Goal: Information Seeking & Learning: Learn about a topic

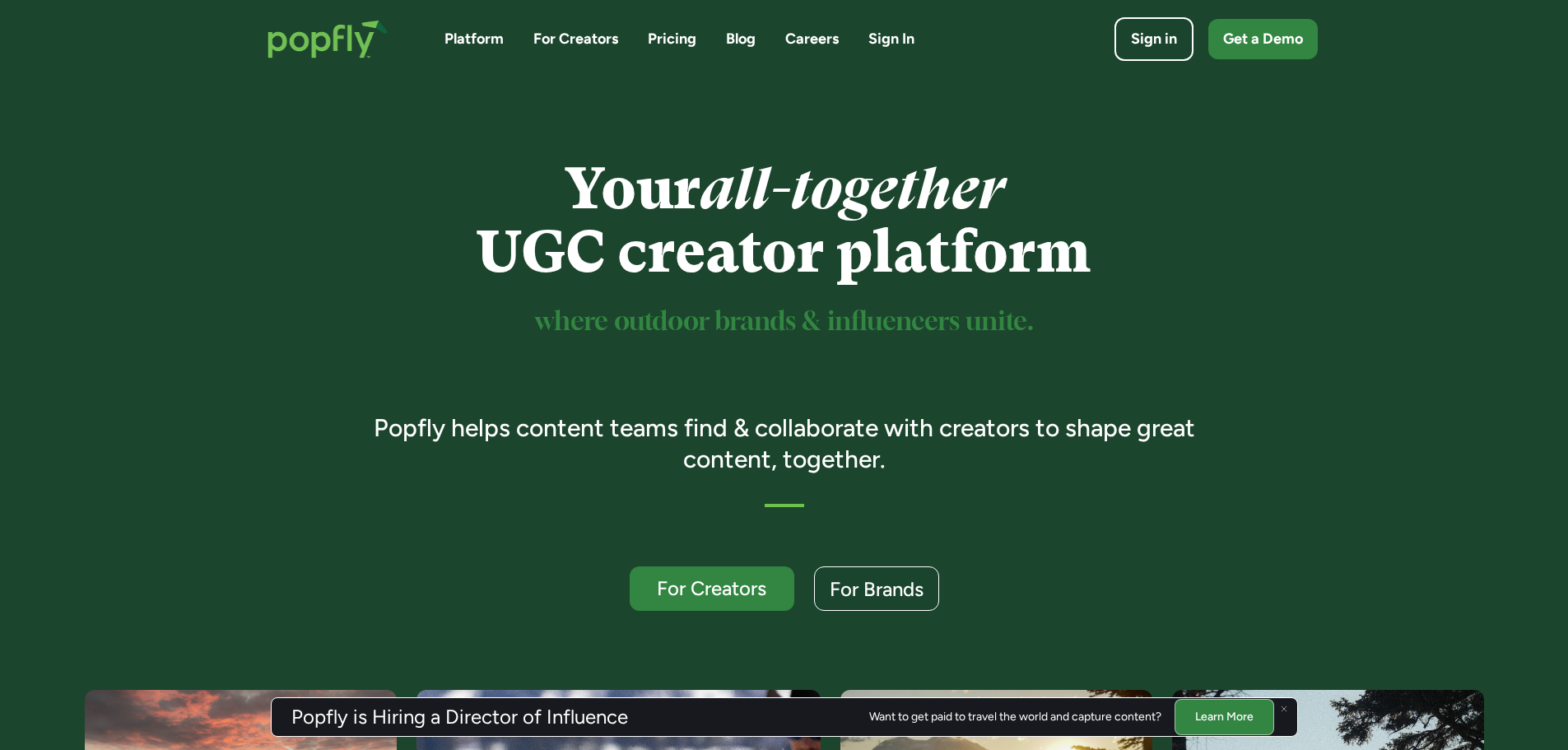
click at [675, 32] on link "Pricing" at bounding box center [672, 39] width 48 height 21
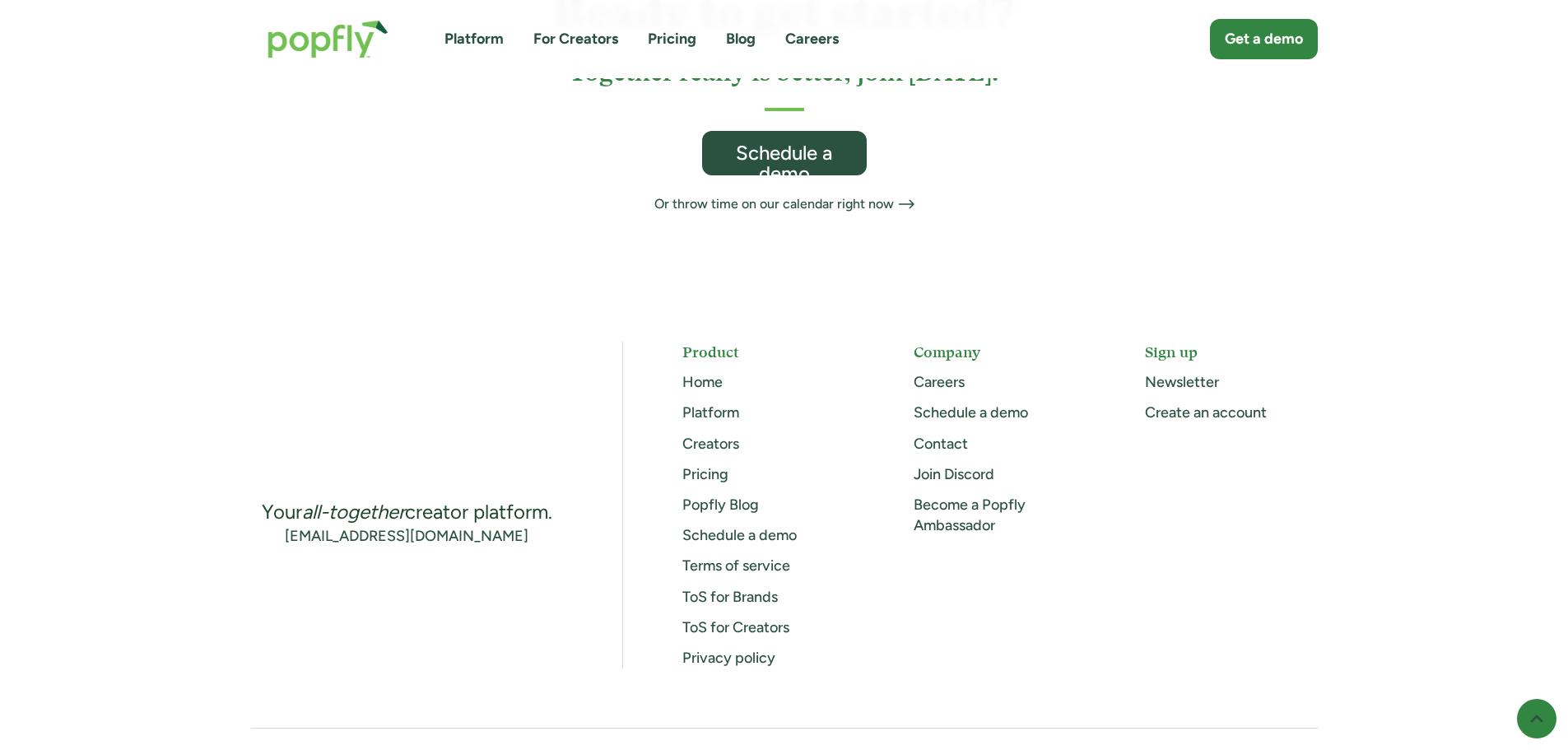
scroll to position [1071, 0]
click at [710, 434] on link "Creators" at bounding box center [711, 443] width 57 height 18
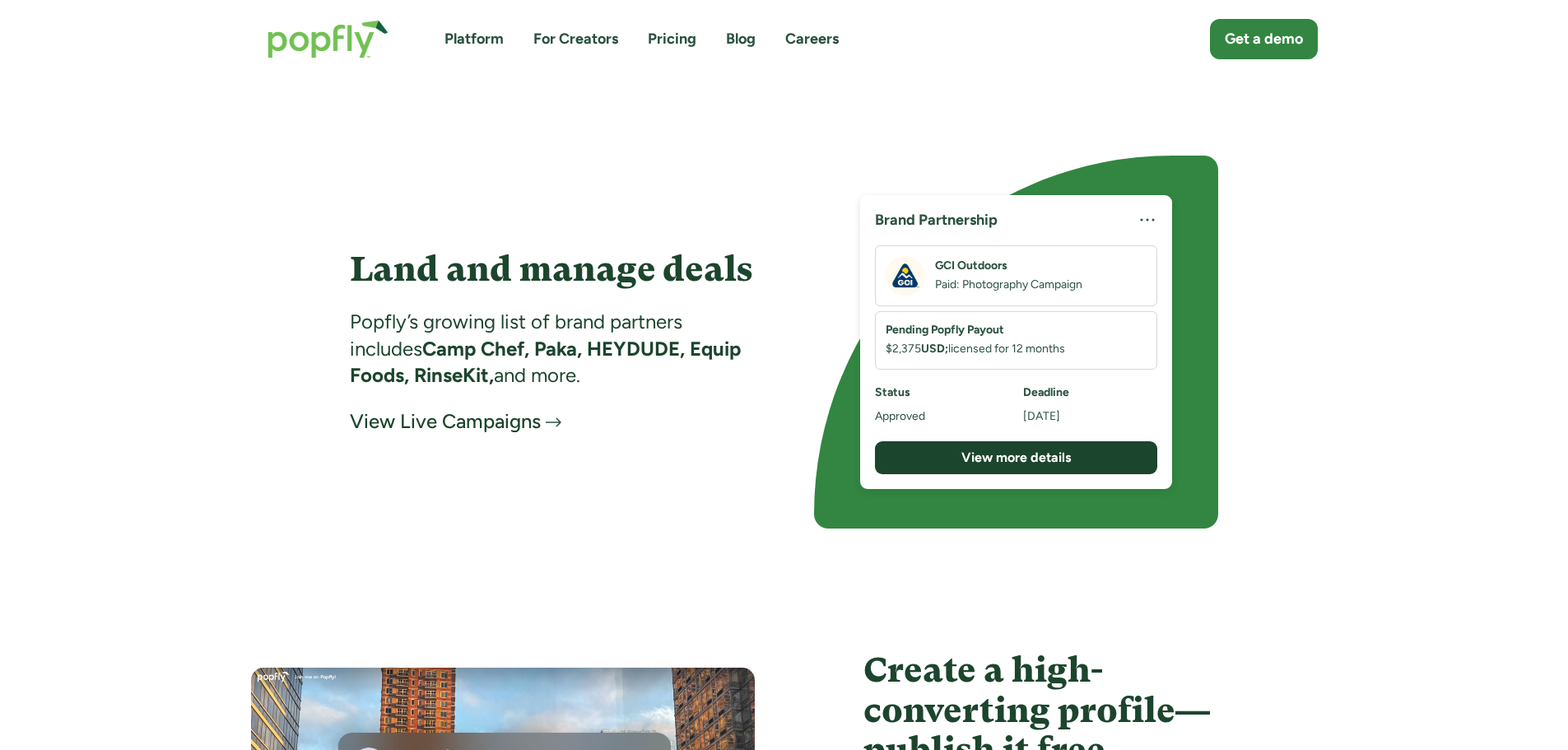
scroll to position [2388, 0]
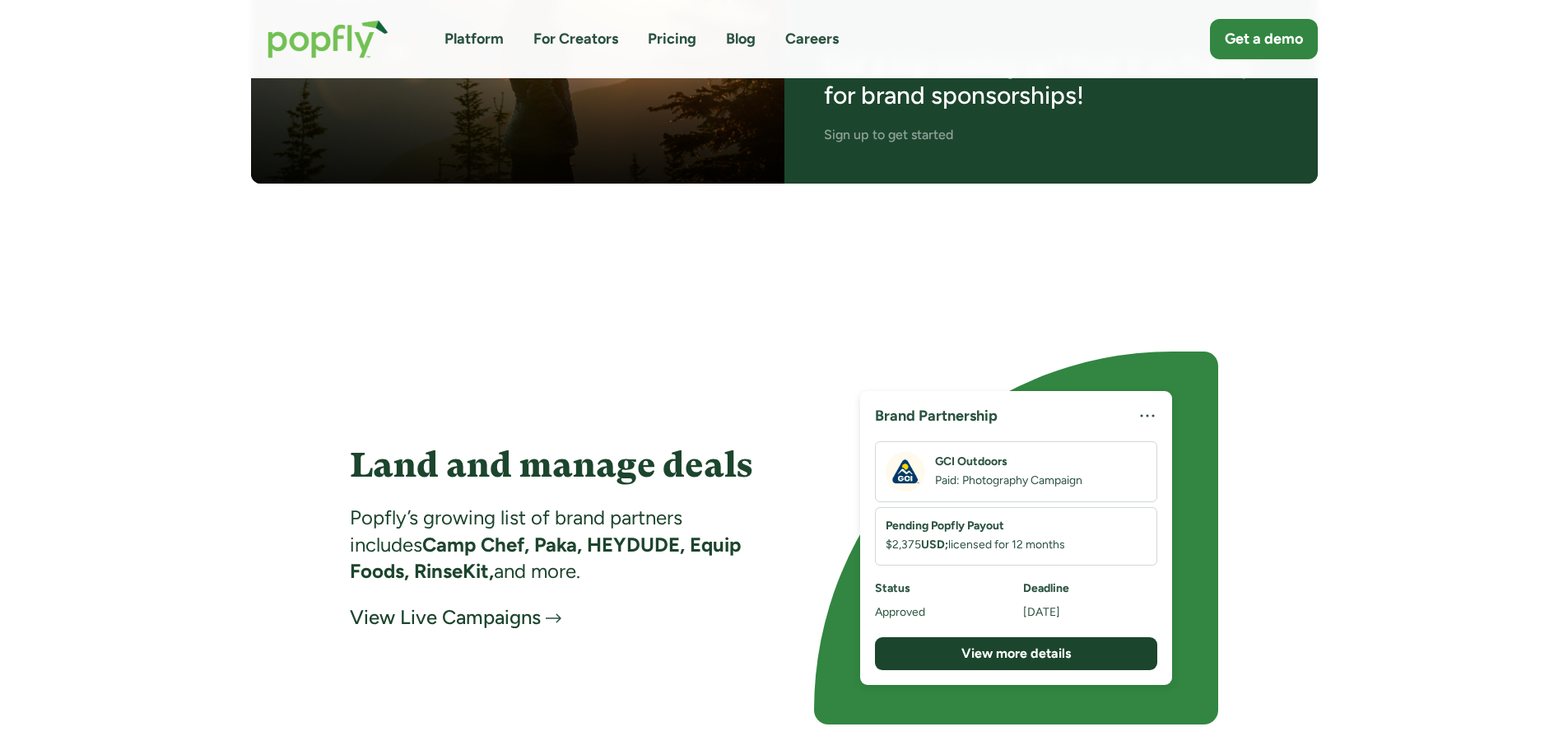
click at [461, 39] on link "Platform" at bounding box center [474, 39] width 60 height 21
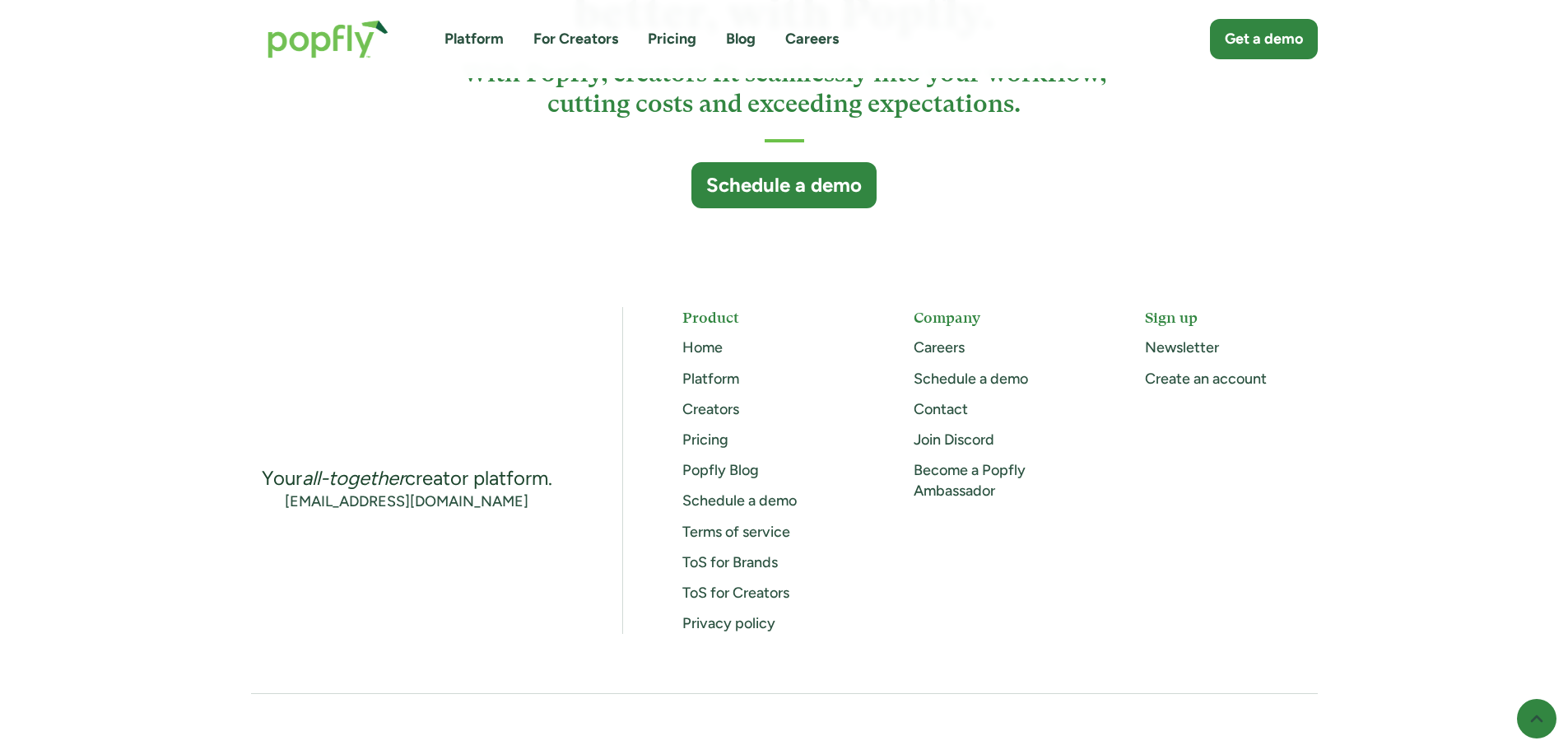
scroll to position [4447, 0]
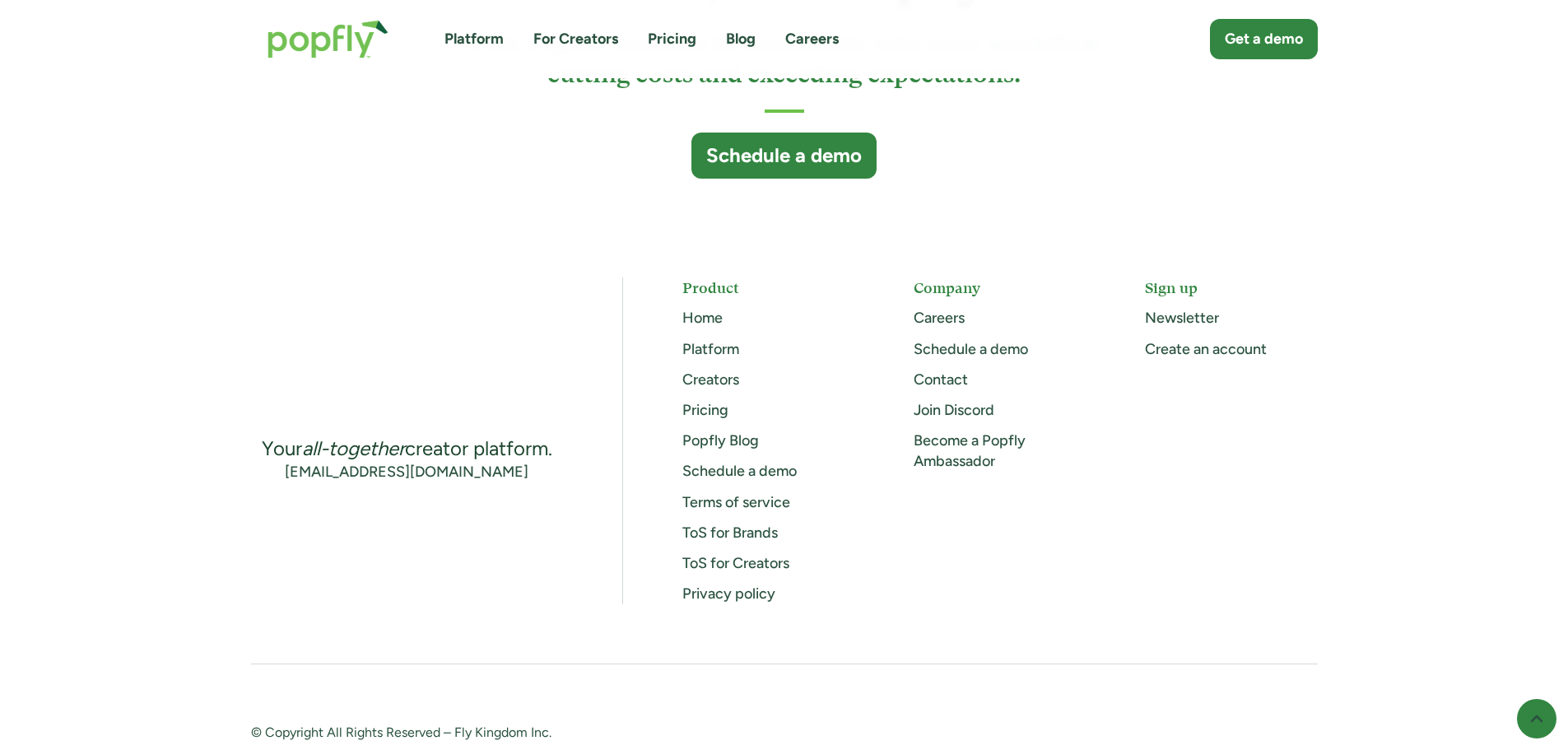
click at [700, 443] on link "Popfly Blog" at bounding box center [720, 440] width 77 height 18
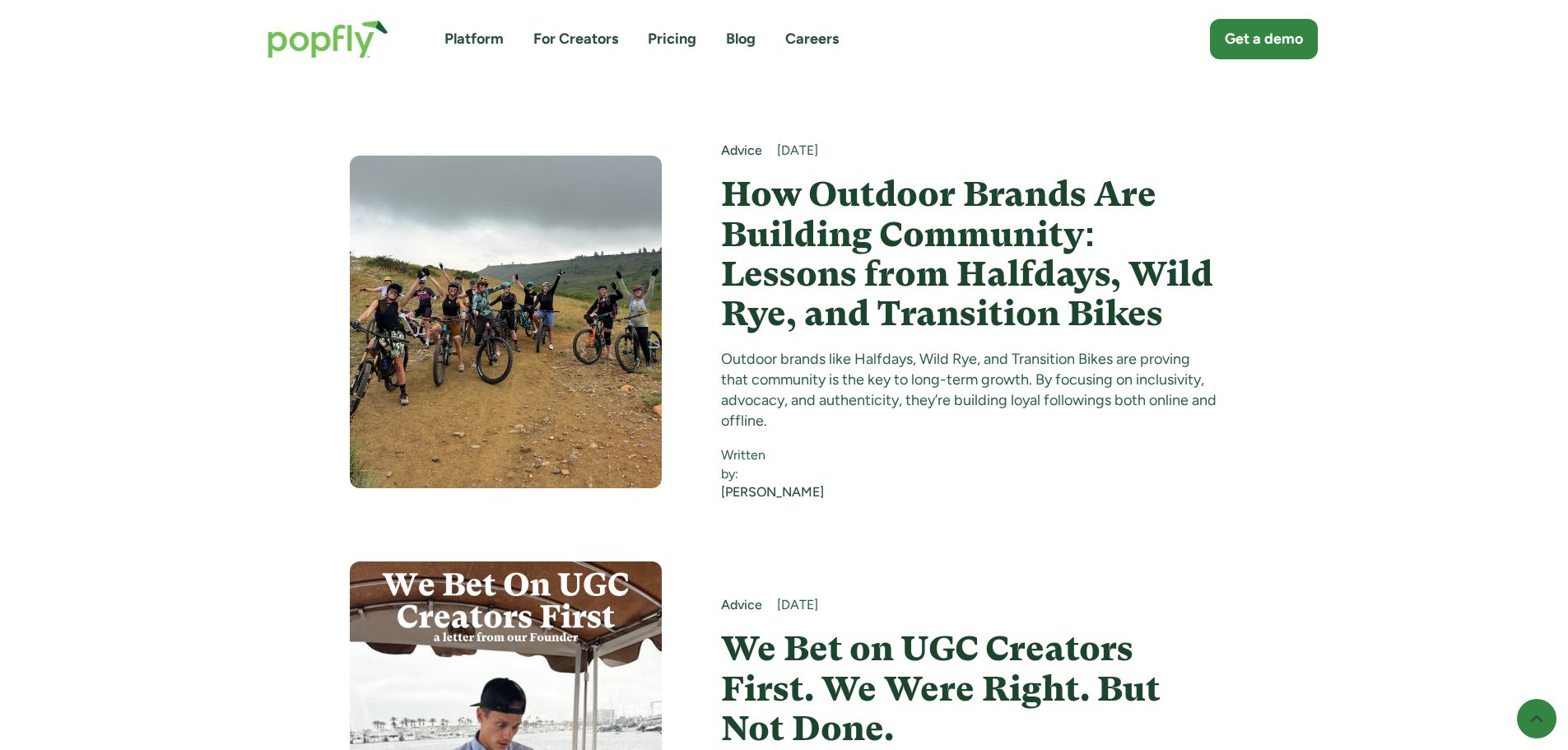
scroll to position [577, 0]
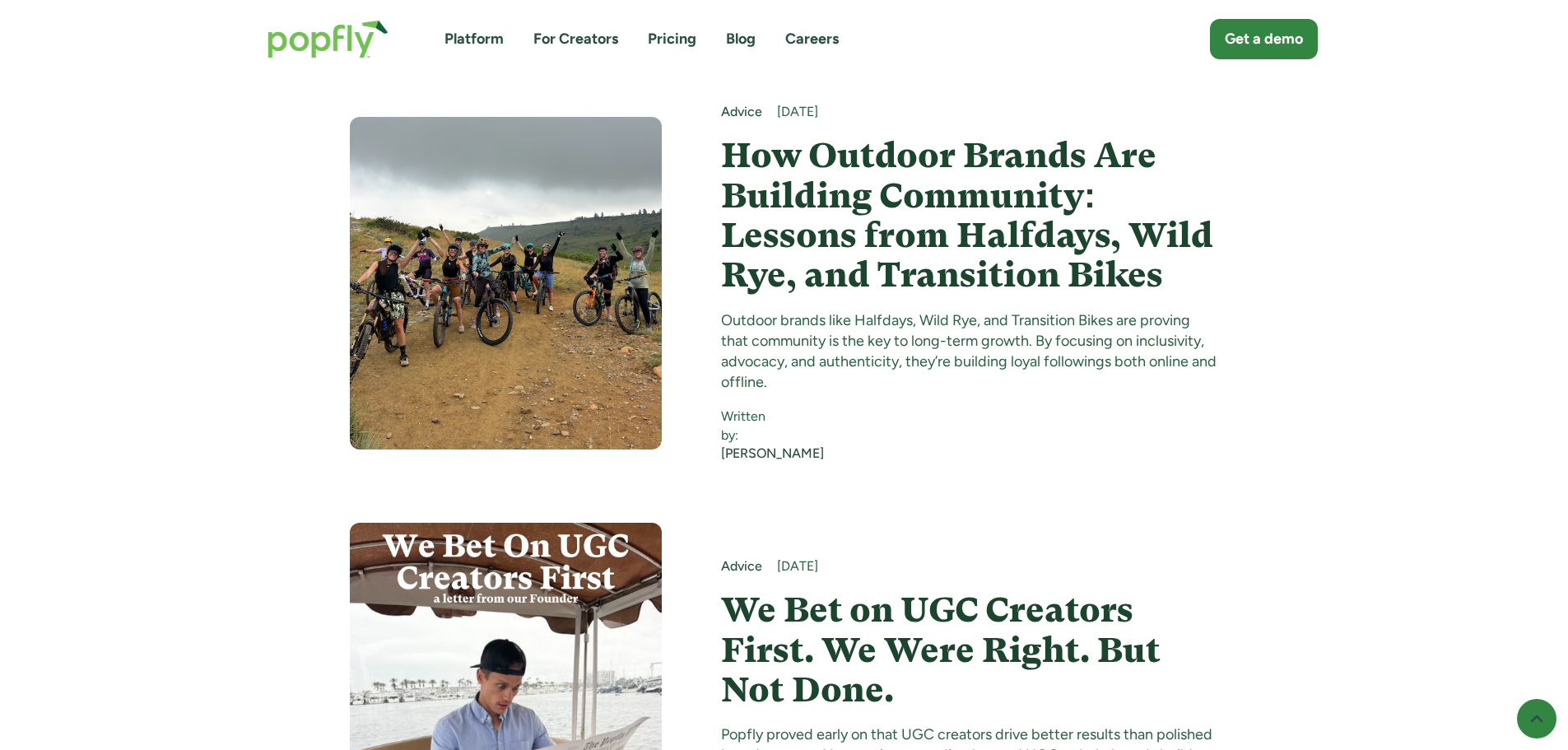
click at [827, 590] on h4 "We Bet on UGC Creators First. We Were Right. But Not Done." at bounding box center [969, 650] width 497 height 119
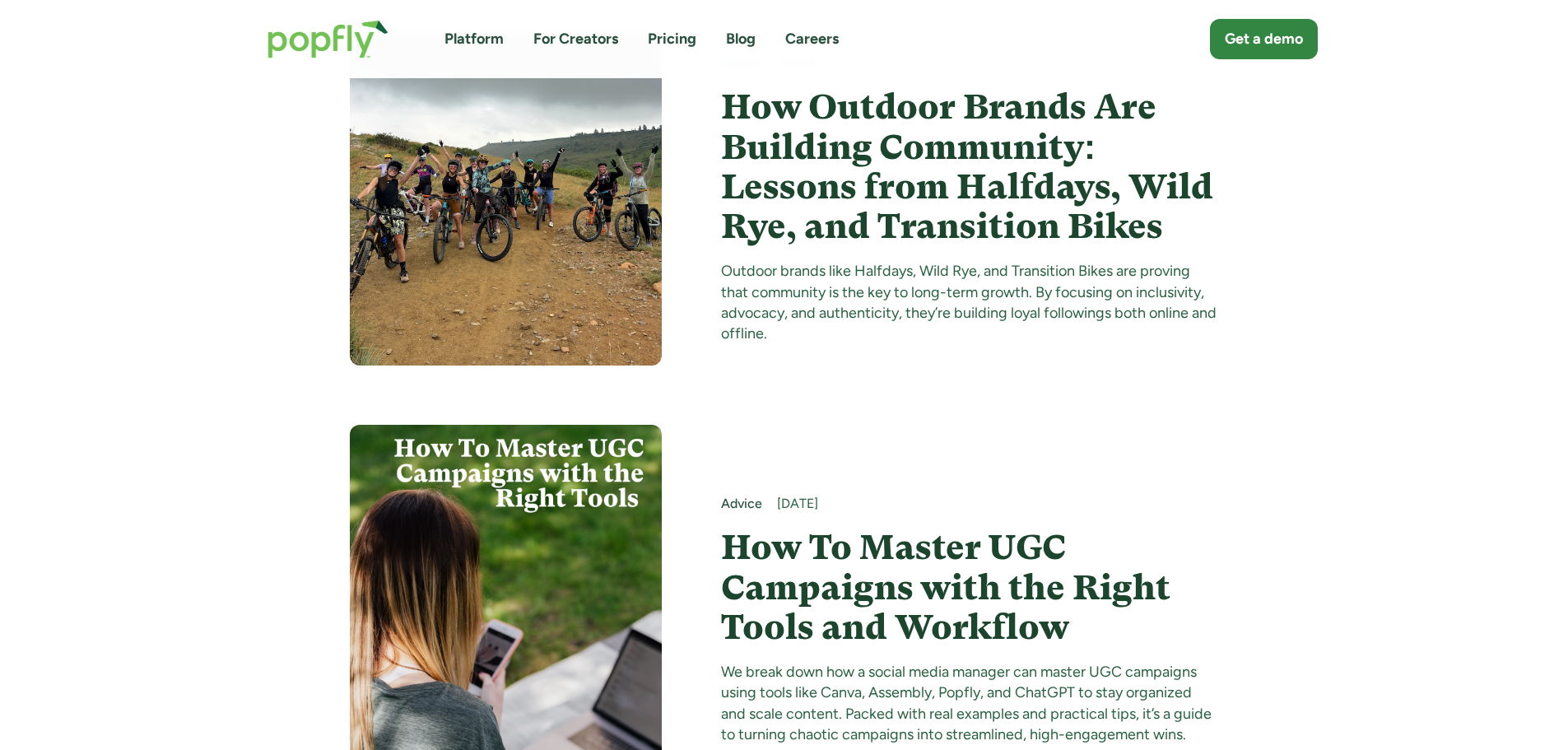
scroll to position [3789, 0]
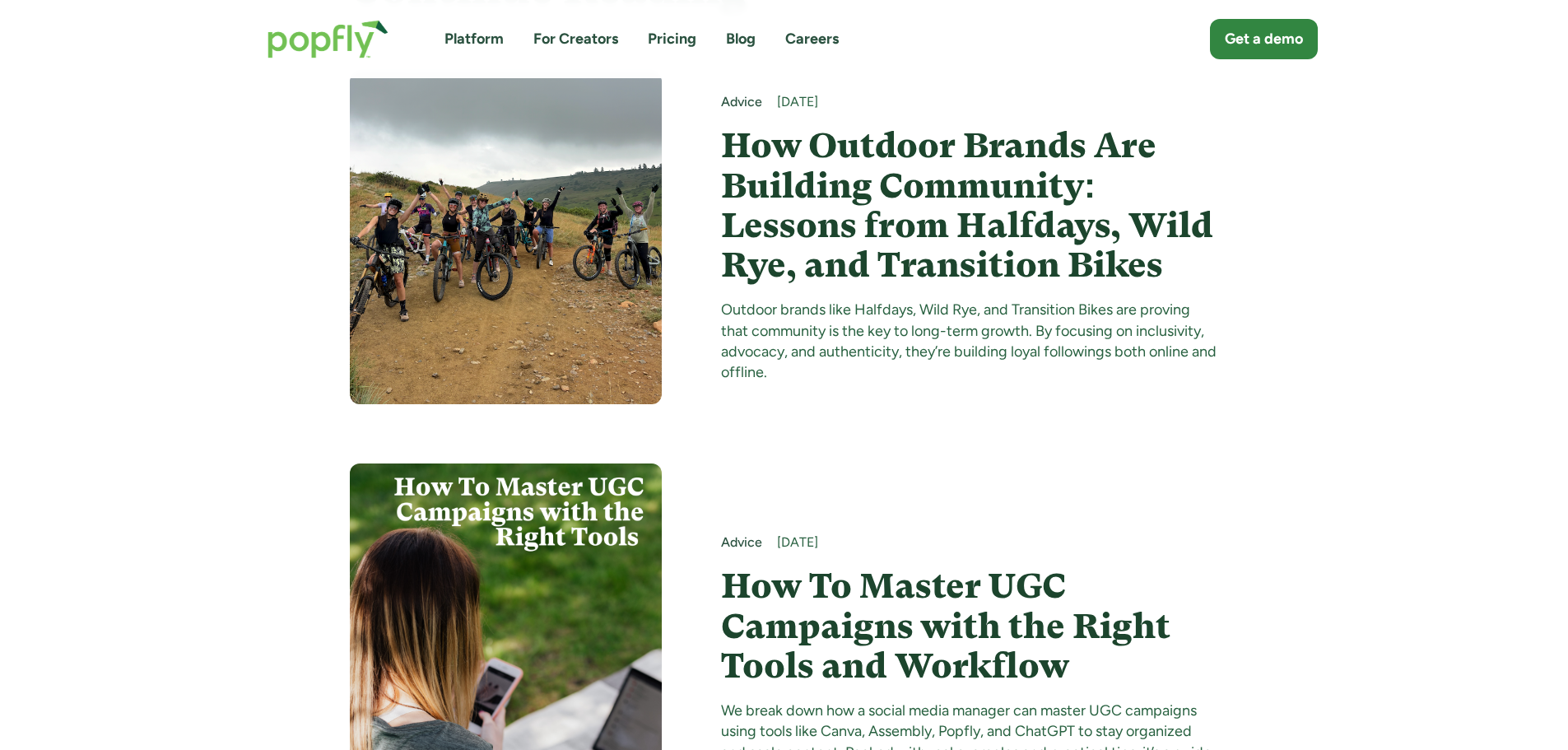
click at [894, 262] on h4 "How Outdoor Brands Are Building Community: Lessons from Halfdays, Wild Rye, and…" at bounding box center [969, 205] width 497 height 159
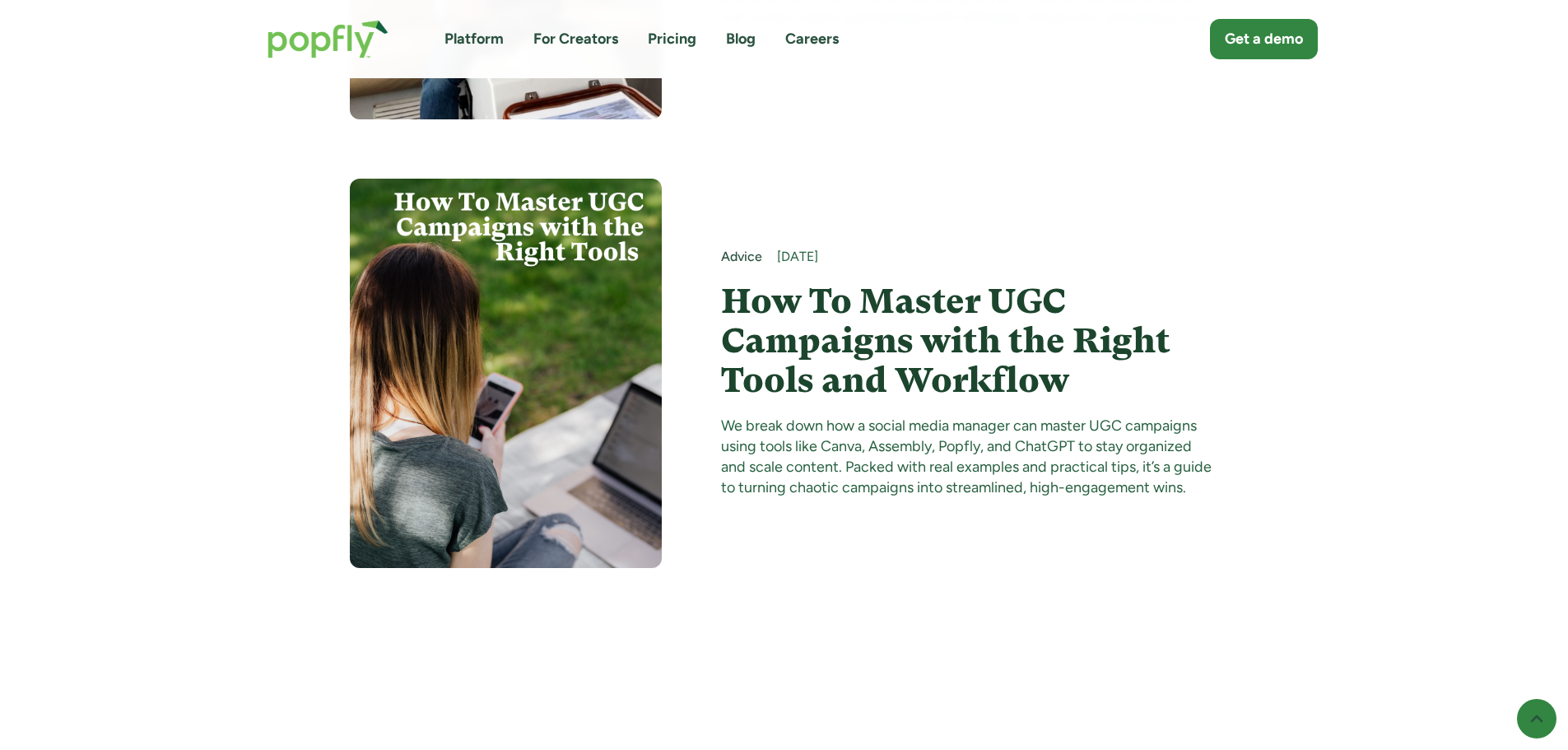
scroll to position [8400, 0]
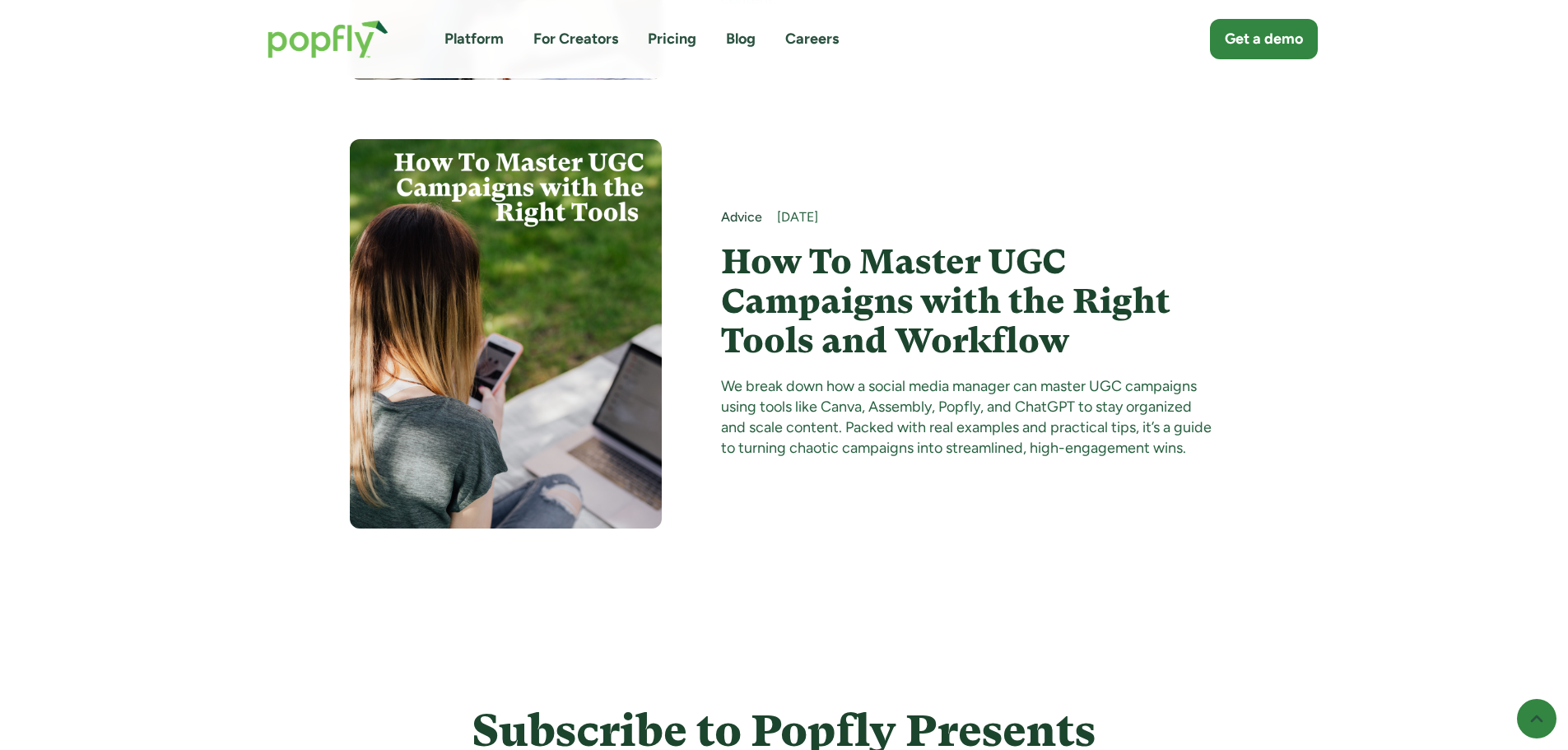
click at [782, 310] on h4 "How To Master UGC Campaigns with the Right Tools and Workflow" at bounding box center [969, 302] width 497 height 119
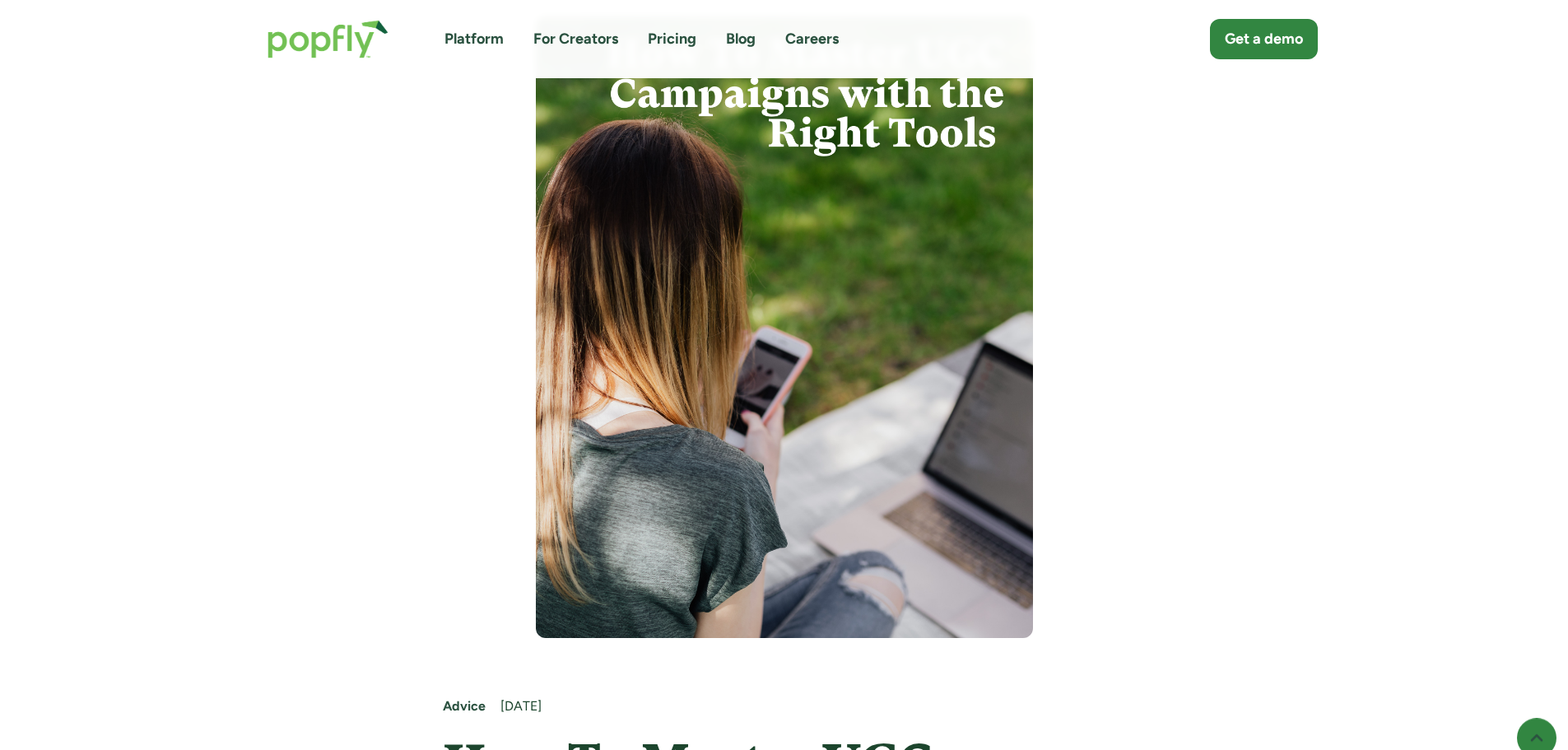
scroll to position [412, 0]
